Goal: Information Seeking & Learning: Learn about a topic

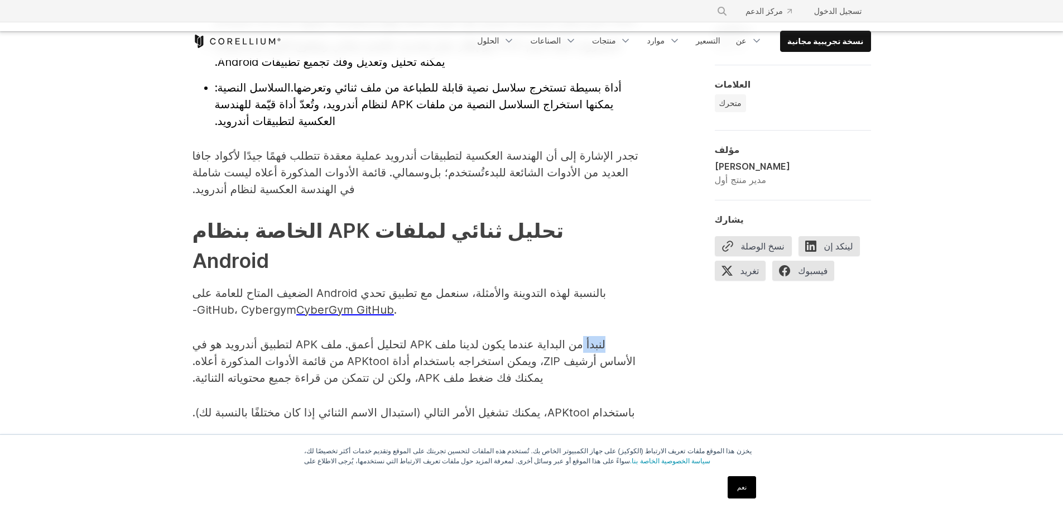
scroll to position [1423, 0]
drag, startPoint x: 347, startPoint y: 233, endPoint x: 329, endPoint y: 233, distance: 17.3
click at [329, 304] on font "CyberGym GitHub" at bounding box center [345, 310] width 98 height 13
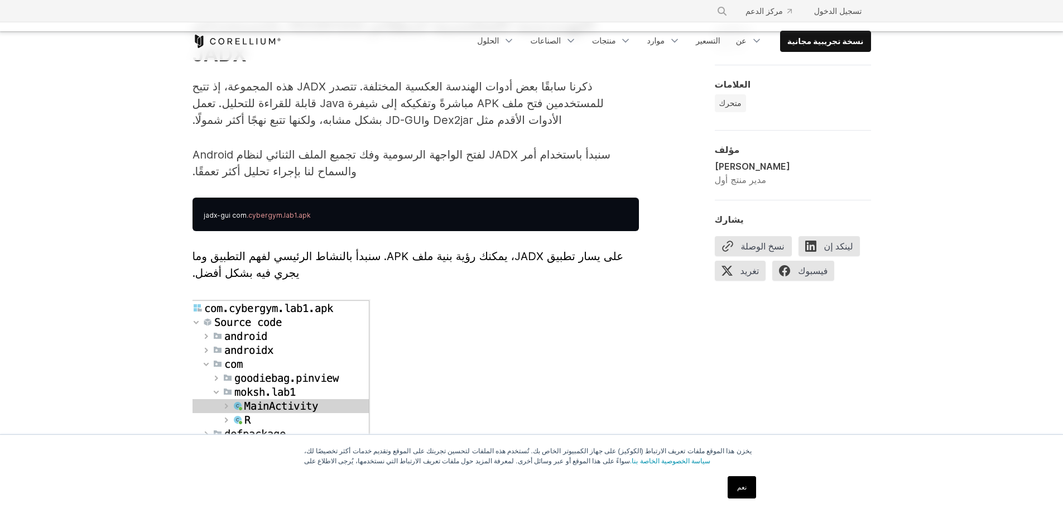
scroll to position [2763, 0]
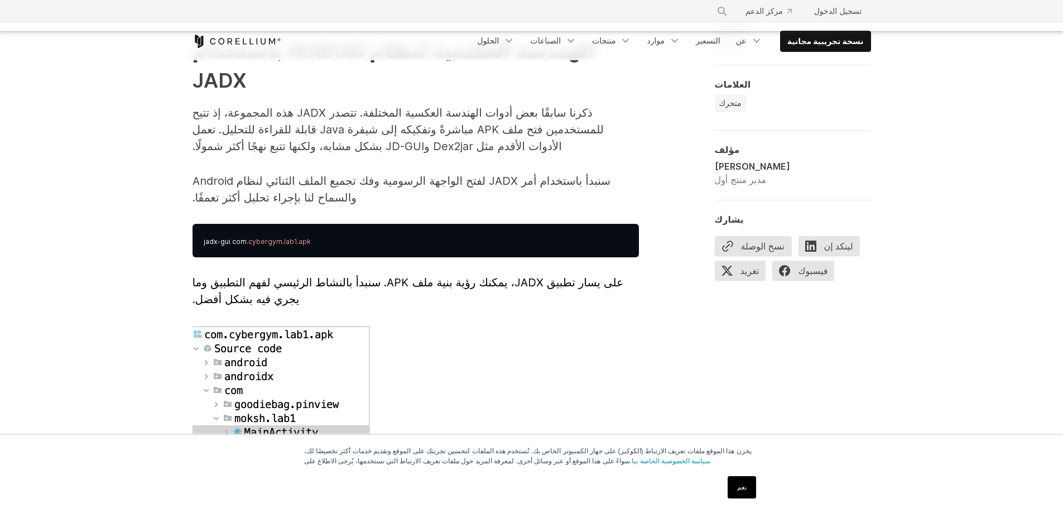
click at [151, 174] on div "مقدمة إلى الهندسة العكسية للهواتف المحمولة التي تعمل بنظام Android نظرة على الأ…" at bounding box center [531, 421] width 1063 height 6184
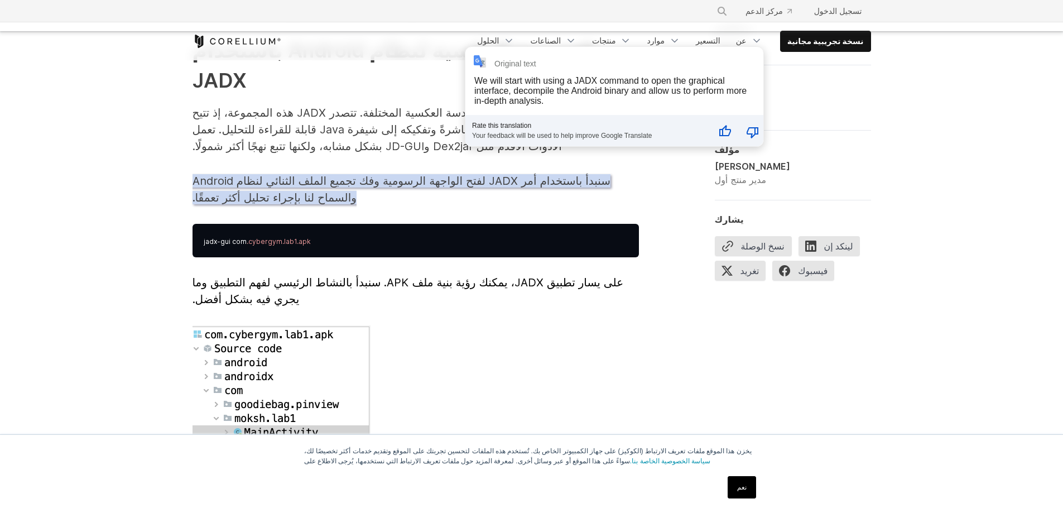
click at [450, 174] on font "سنبدأ باستخدام أمر JADX لفتح الواجهة الرسومية وفك تجميع الملف الثنائي لنظام And…" at bounding box center [402, 189] width 419 height 30
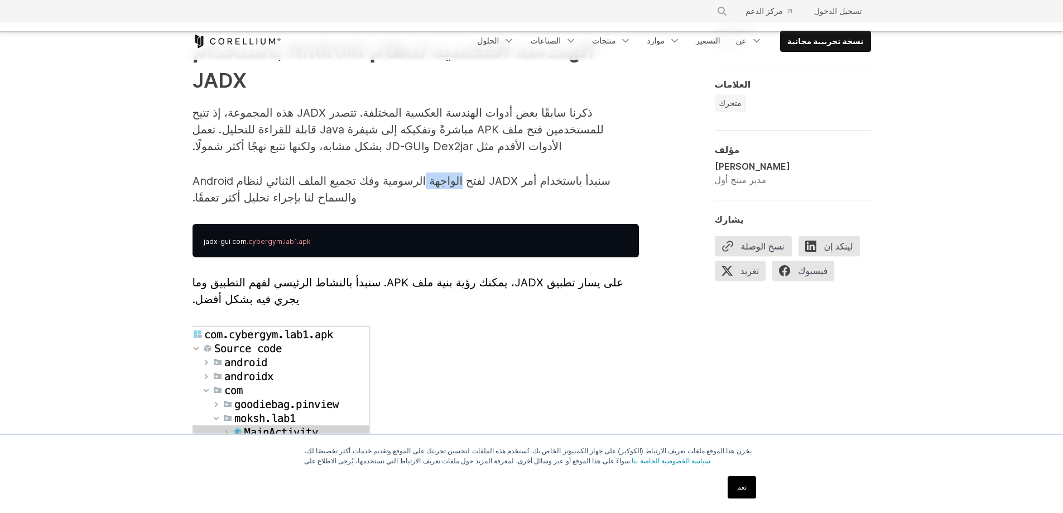
click at [450, 174] on font "سنبدأ باستخدام أمر JADX لفتح الواجهة الرسومية وفك تجميع الملف الثنائي لنظام And…" at bounding box center [402, 189] width 419 height 30
click at [503, 174] on font "سنبدأ باستخدام أمر JADX لفتح الواجهة الرسومية وفك تجميع الملف الثنائي لنظام And…" at bounding box center [402, 189] width 419 height 30
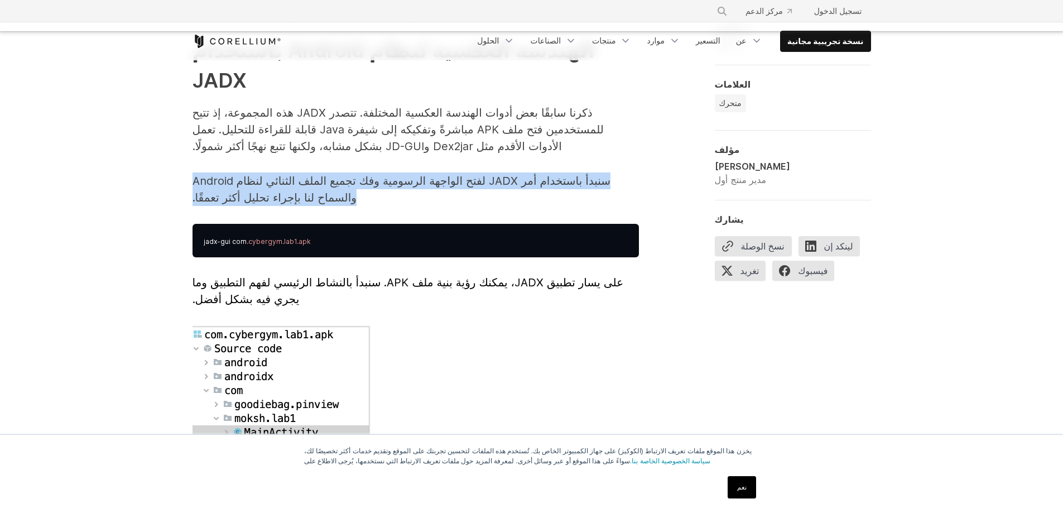
click at [503, 174] on font "سنبدأ باستخدام أمر JADX لفتح الواجهة الرسومية وفك تجميع الملف الثنائي لنظام And…" at bounding box center [402, 189] width 419 height 30
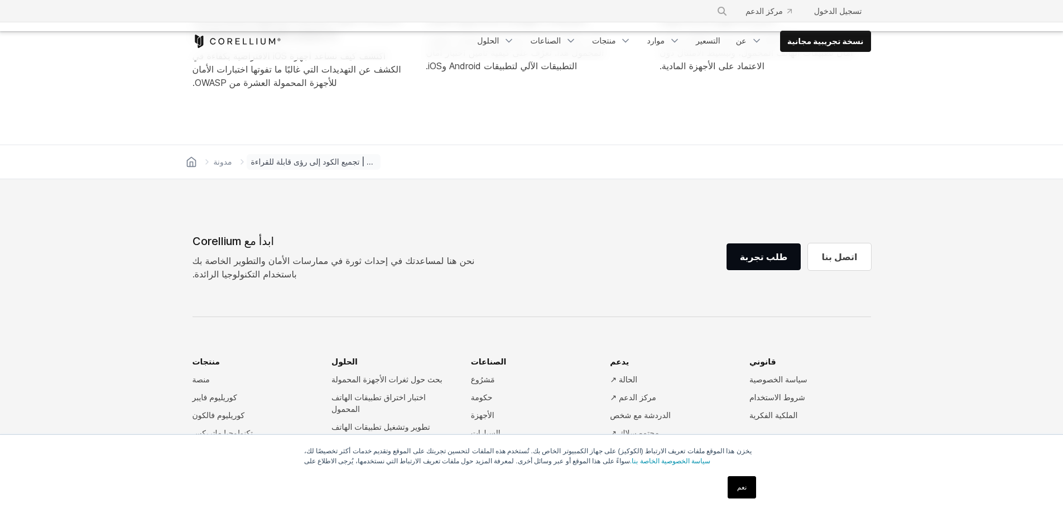
scroll to position [6140, 0]
